Goal: Task Accomplishment & Management: Use online tool/utility

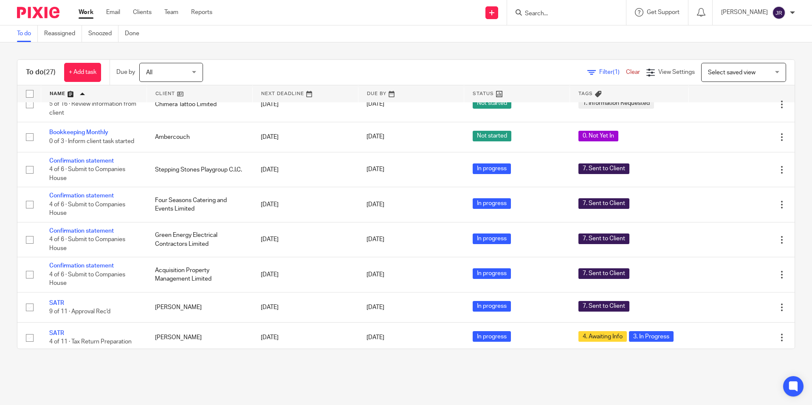
scroll to position [316, 0]
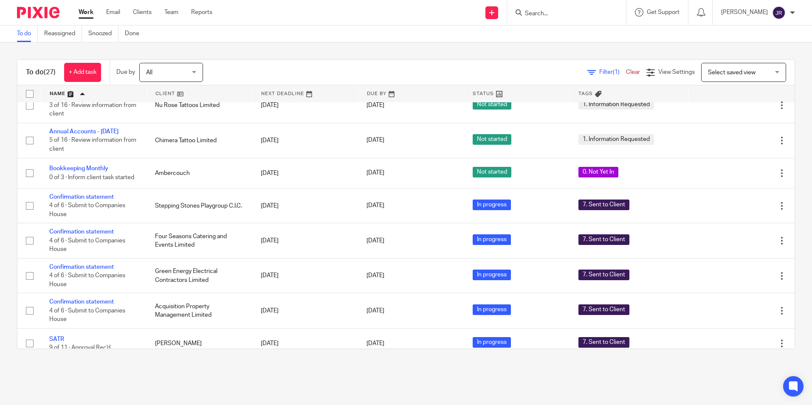
click at [561, 12] on input "Search" at bounding box center [562, 14] width 76 height 8
type input "alm"
click at [563, 31] on link at bounding box center [575, 33] width 105 height 13
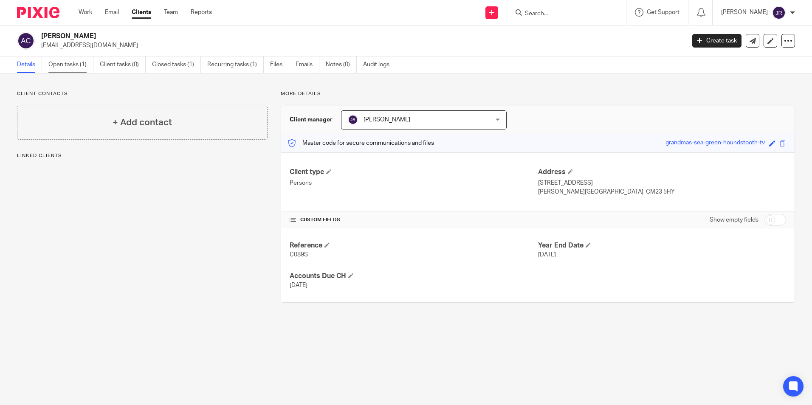
click at [74, 68] on link "Open tasks (1)" at bounding box center [70, 65] width 45 height 17
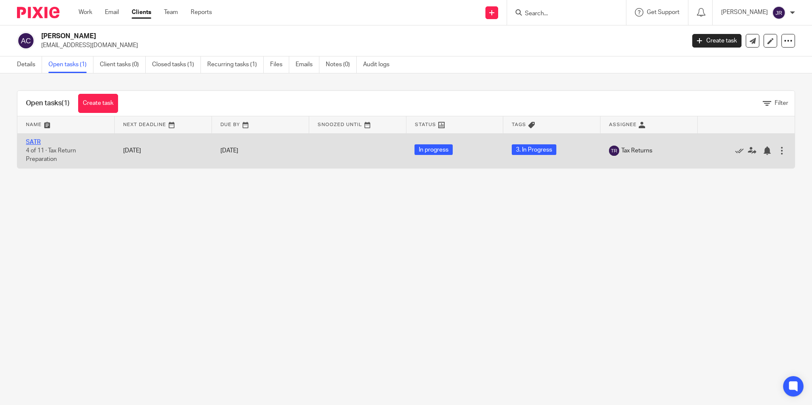
click at [37, 141] on link "SATR" at bounding box center [33, 142] width 15 height 6
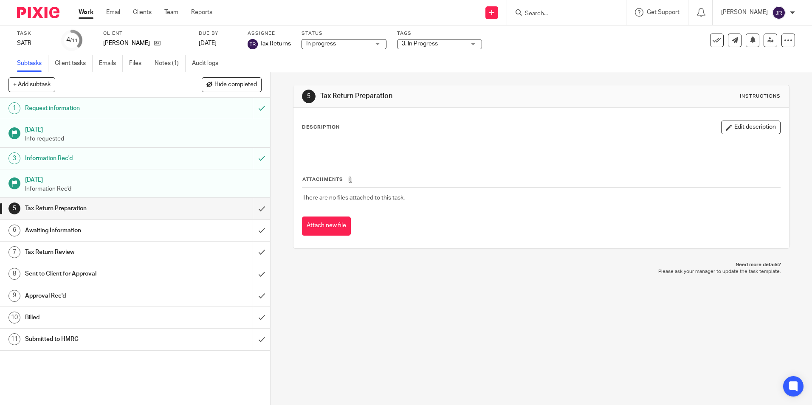
click at [471, 46] on div "3. In Progress" at bounding box center [439, 44] width 85 height 10
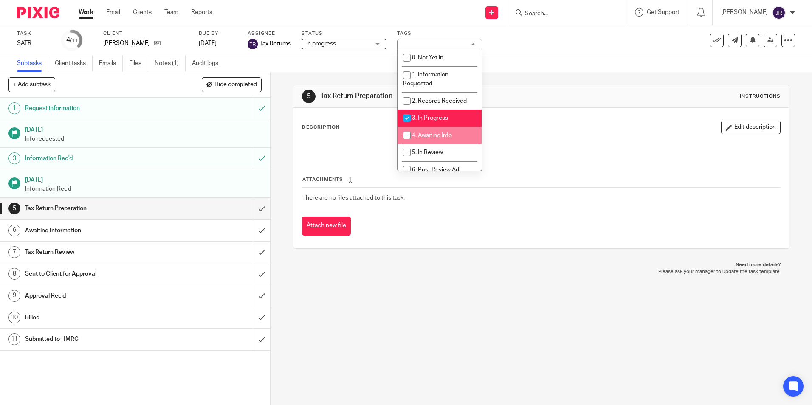
click at [448, 130] on li "4. Awaiting Info" at bounding box center [440, 135] width 84 height 17
checkbox input "true"
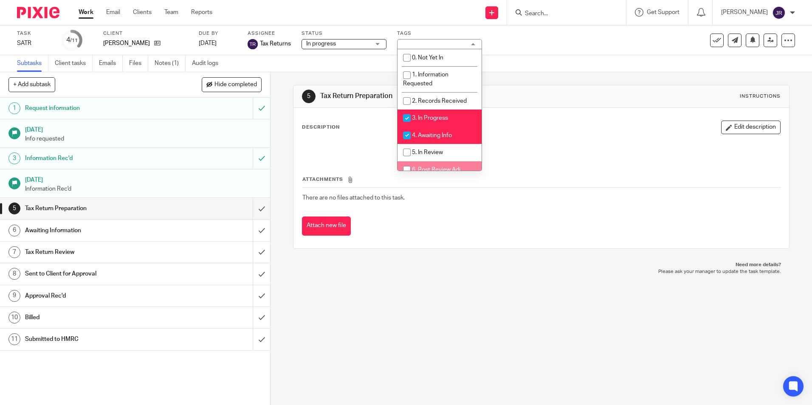
click at [441, 289] on div "5 Tax Return Preparation Instructions Description Edit description Attachments …" at bounding box center [542, 238] width 542 height 333
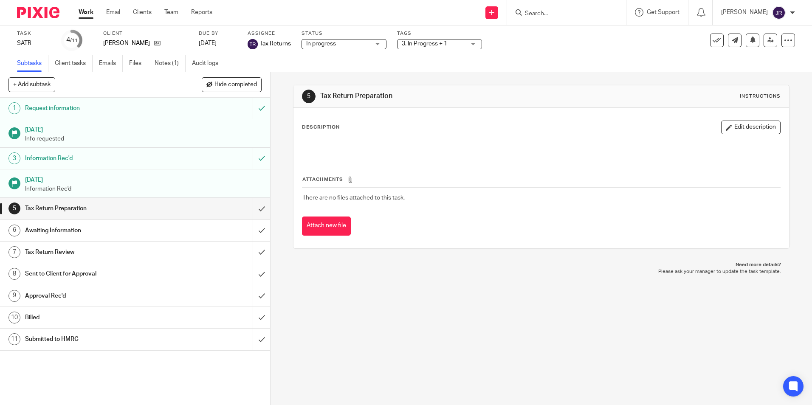
click at [89, 14] on link "Work" at bounding box center [86, 12] width 15 height 8
